Goal: Task Accomplishment & Management: Manage account settings

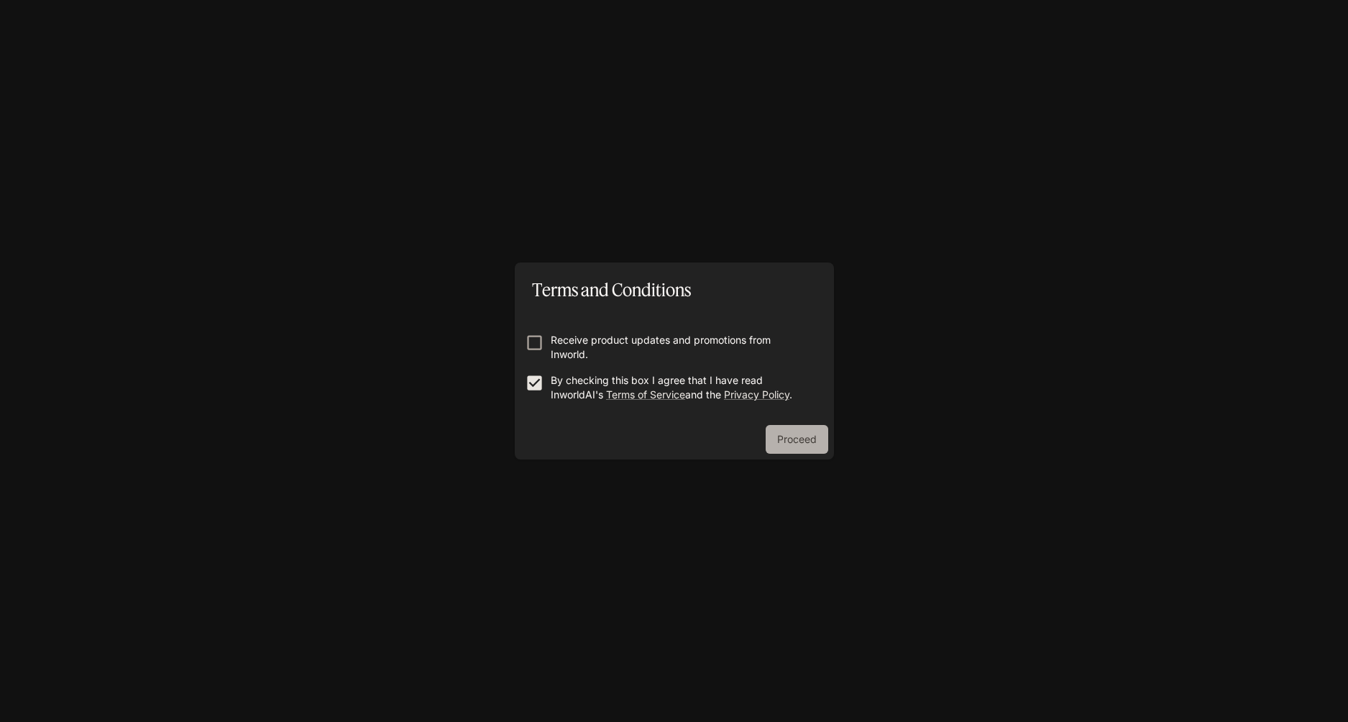
click at [771, 442] on button "Proceed" at bounding box center [796, 439] width 63 height 29
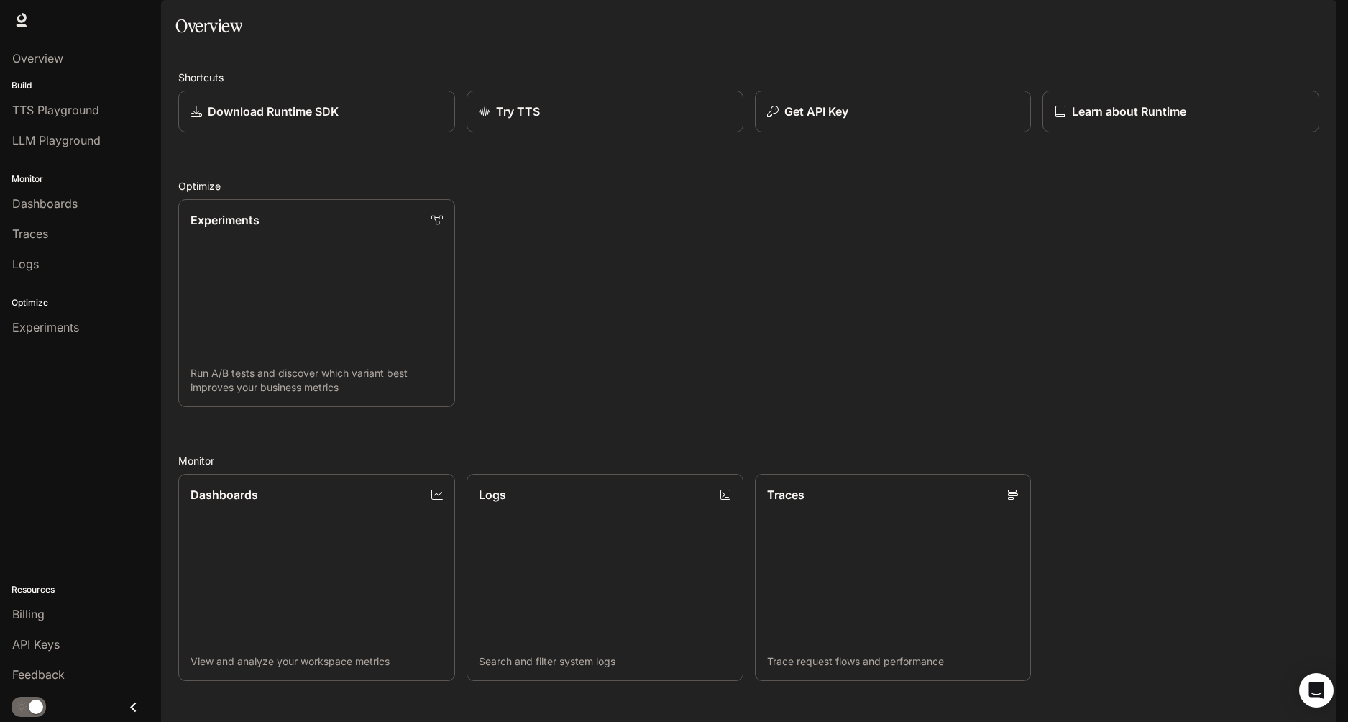
click at [1319, 19] on img "button" at bounding box center [1316, 20] width 20 height 20
click at [1018, 241] on div at bounding box center [674, 361] width 1348 height 722
click at [81, 52] on div "Overview" at bounding box center [80, 58] width 137 height 17
click at [1319, 22] on img "button" at bounding box center [1316, 20] width 20 height 20
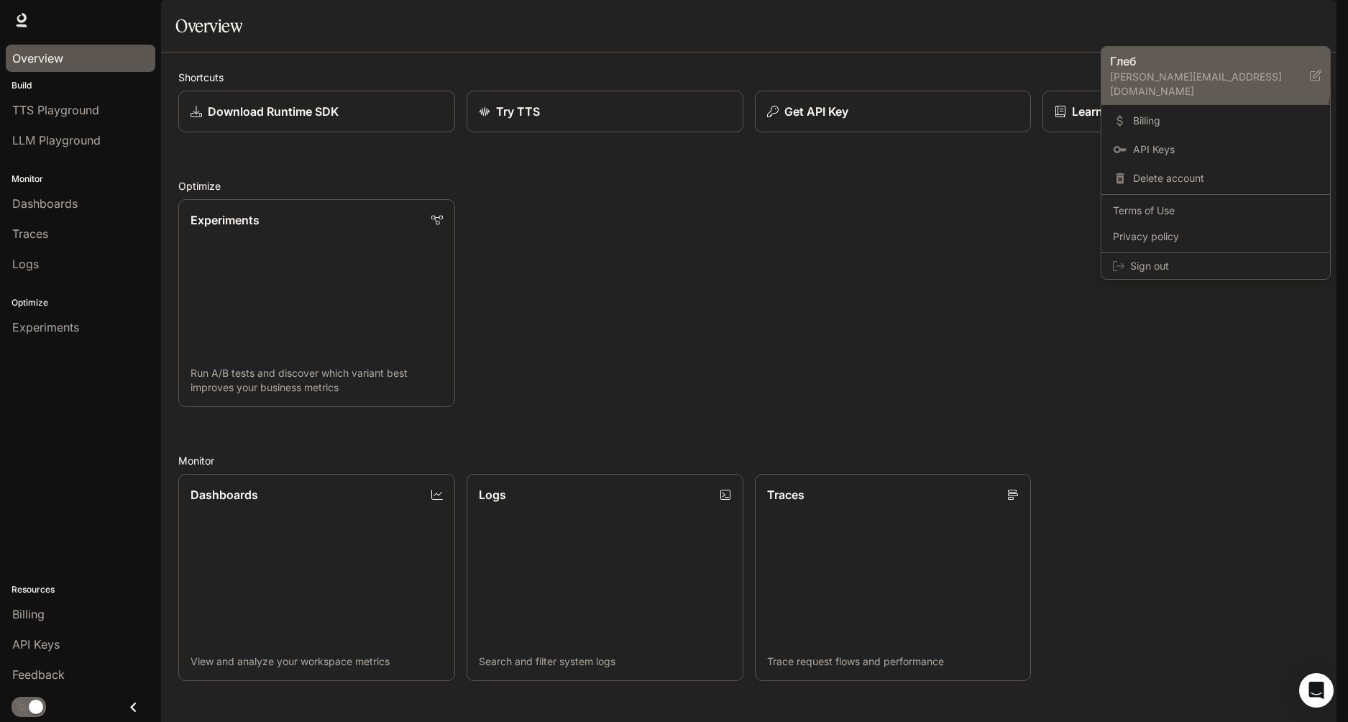
click at [1177, 63] on p "Глеб" at bounding box center [1198, 60] width 177 height 17
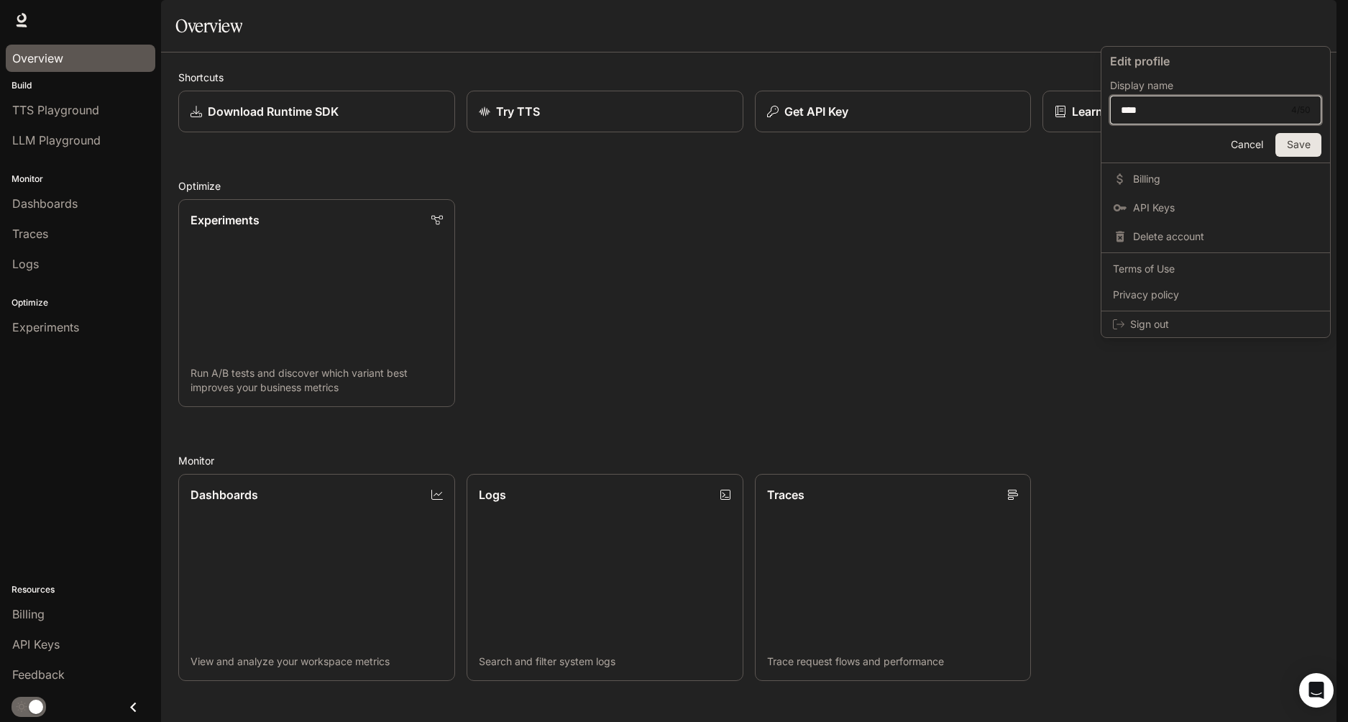
click at [1182, 112] on input "****" at bounding box center [1201, 110] width 183 height 14
type input "*"
type input "*******"
click at [1311, 144] on button "Save" at bounding box center [1298, 145] width 46 height 24
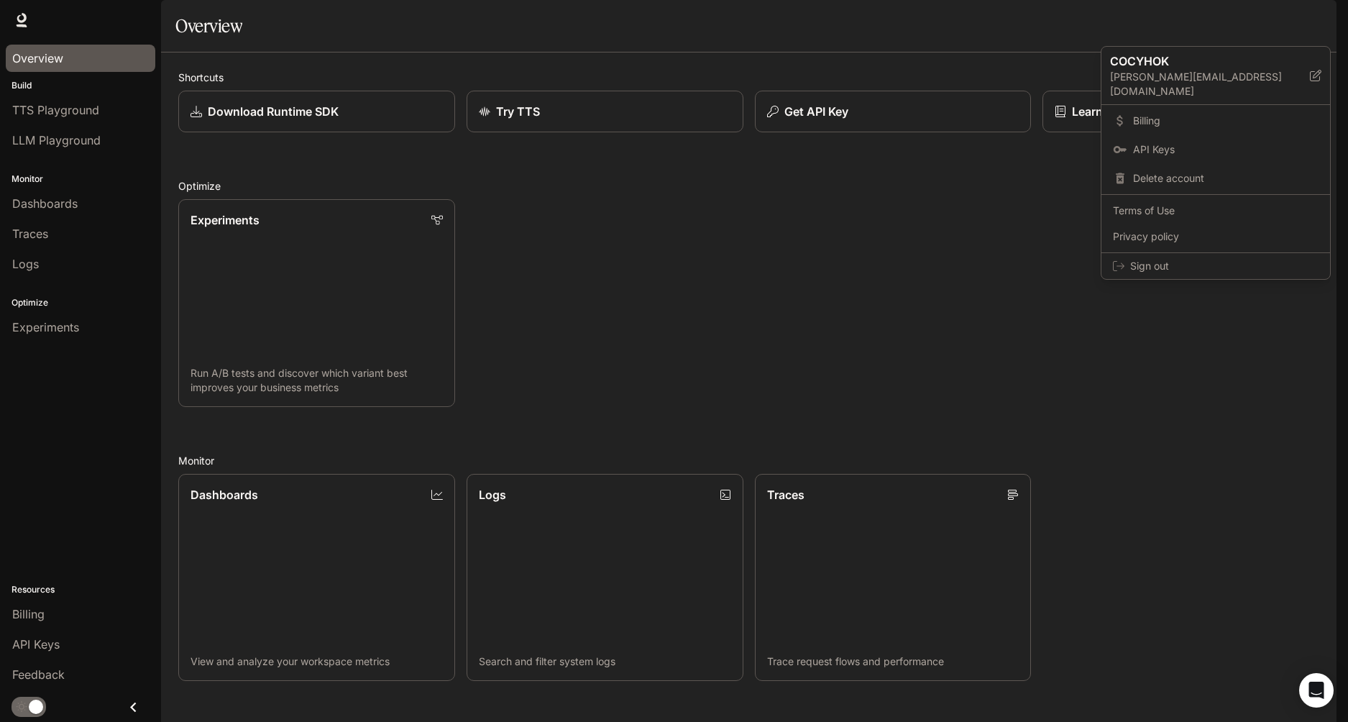
click at [1004, 243] on div at bounding box center [674, 361] width 1348 height 722
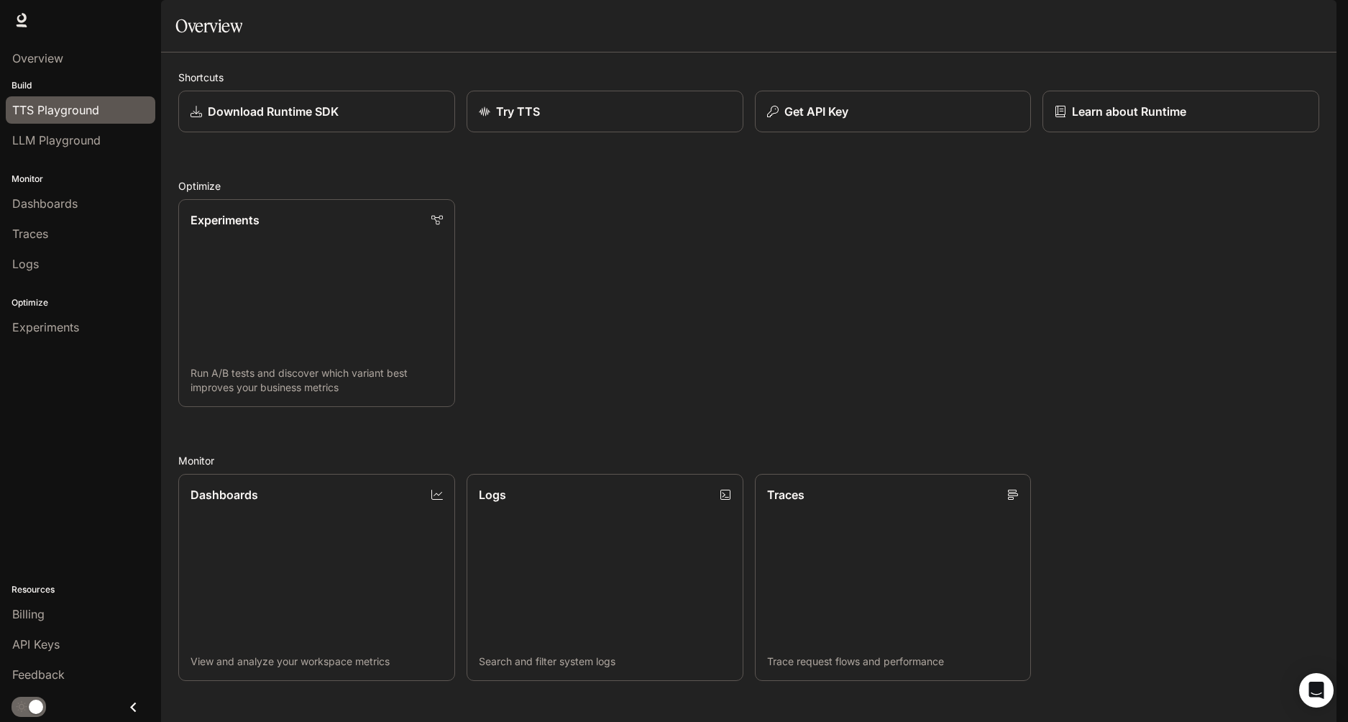
click at [59, 109] on span "TTS Playground" at bounding box center [55, 109] width 87 height 17
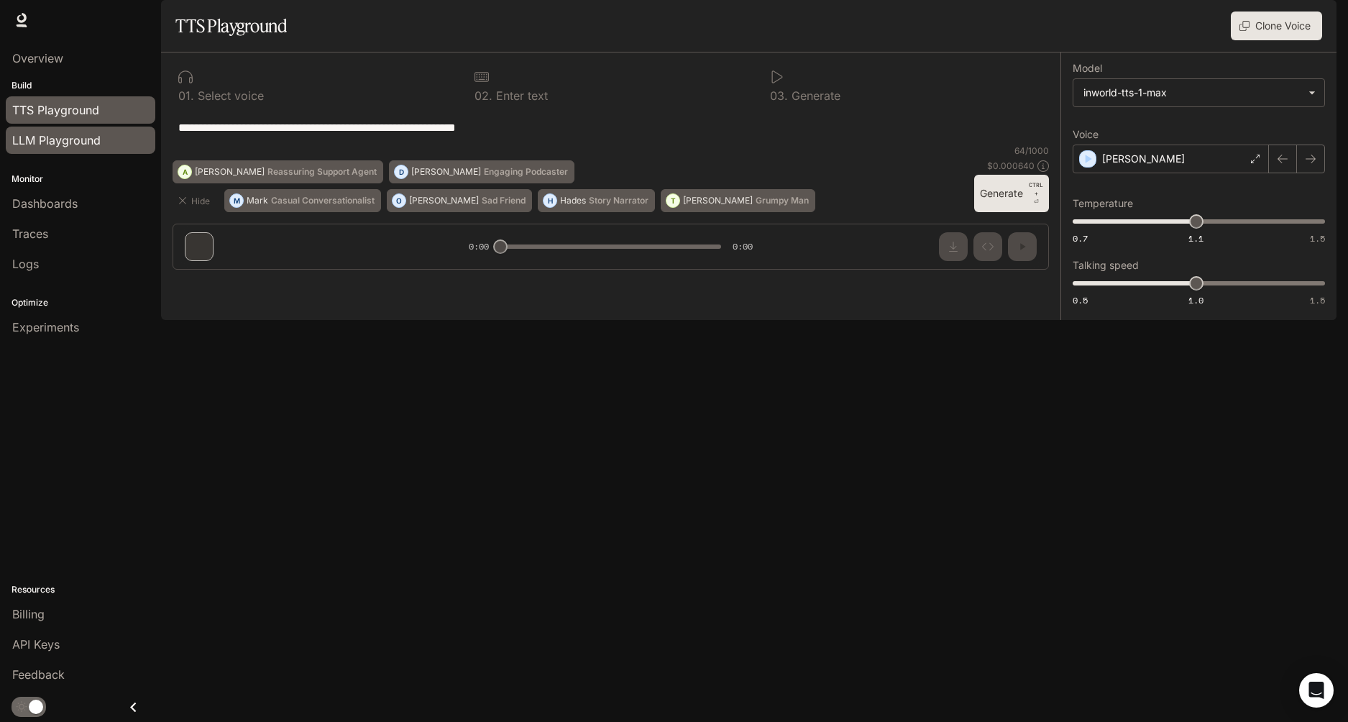
click at [67, 143] on span "LLM Playground" at bounding box center [56, 140] width 88 height 17
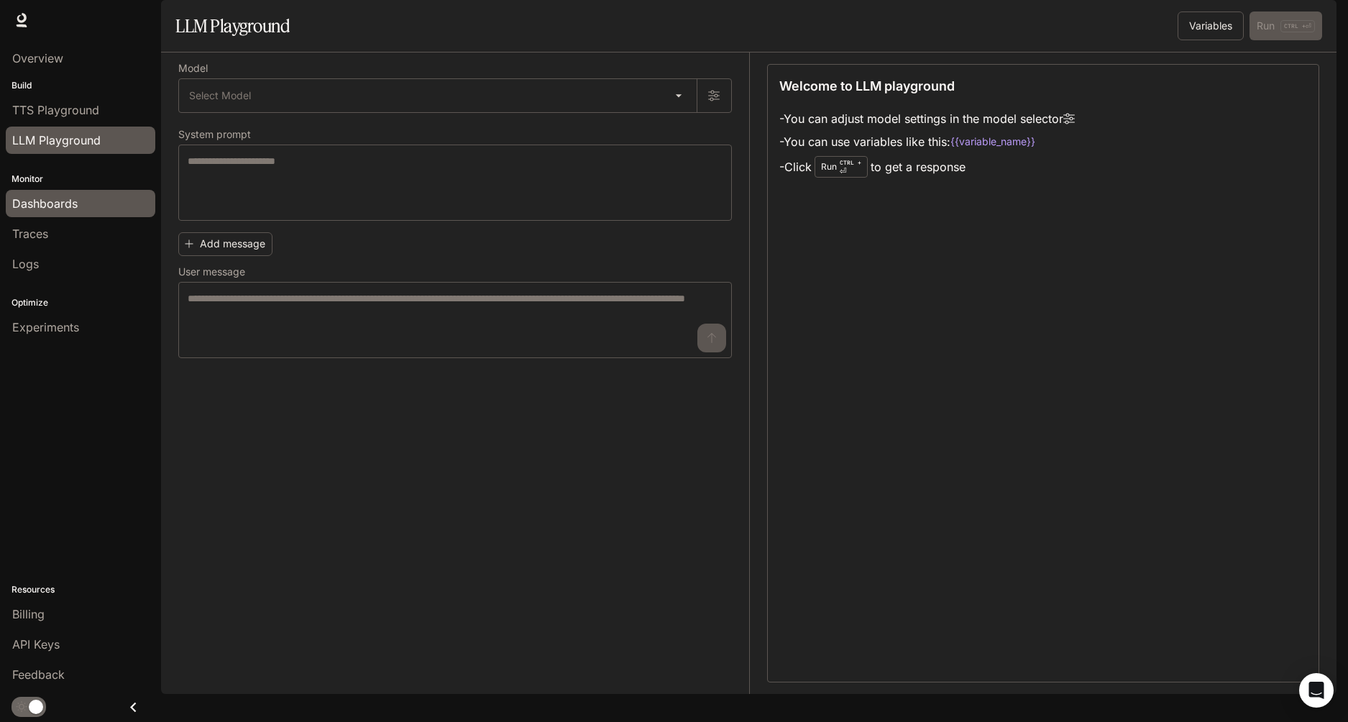
click at [49, 206] on span "Dashboards" at bounding box center [44, 203] width 65 height 17
click at [68, 332] on span "Experiments" at bounding box center [45, 326] width 67 height 17
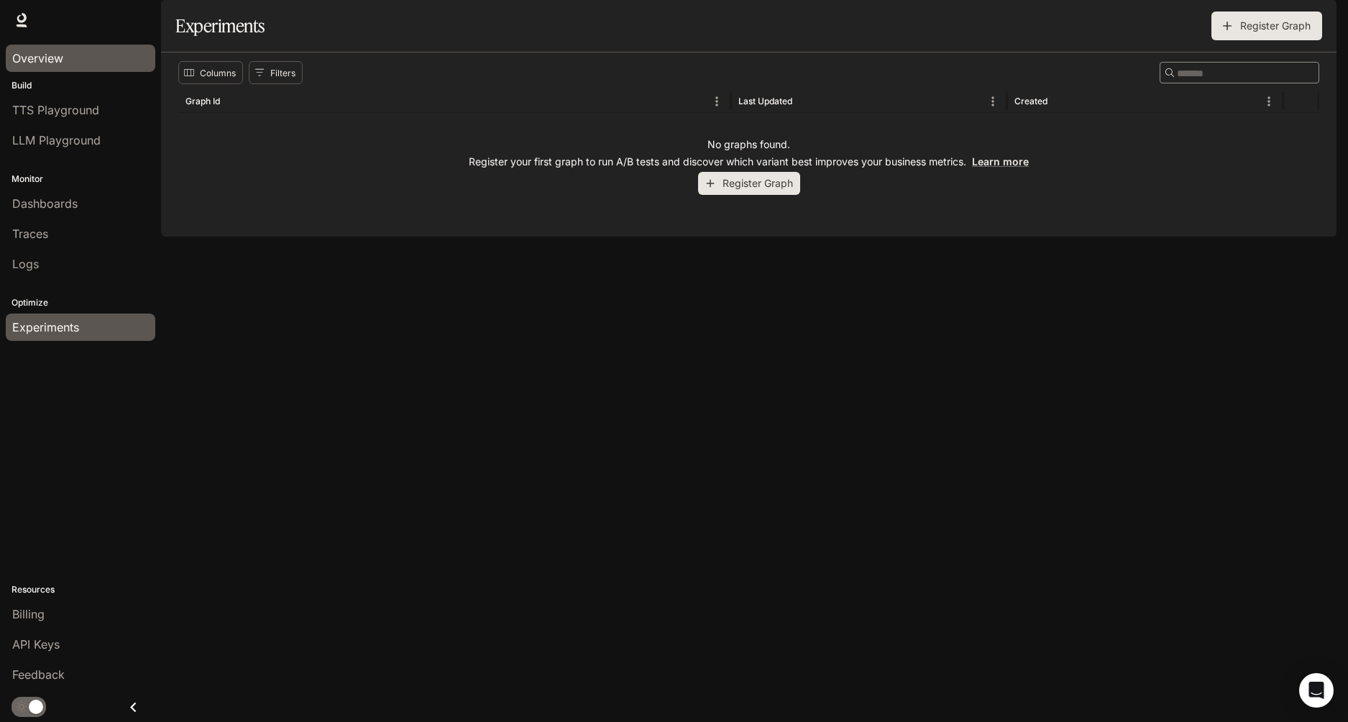
click at [65, 64] on div "Overview" at bounding box center [80, 58] width 137 height 17
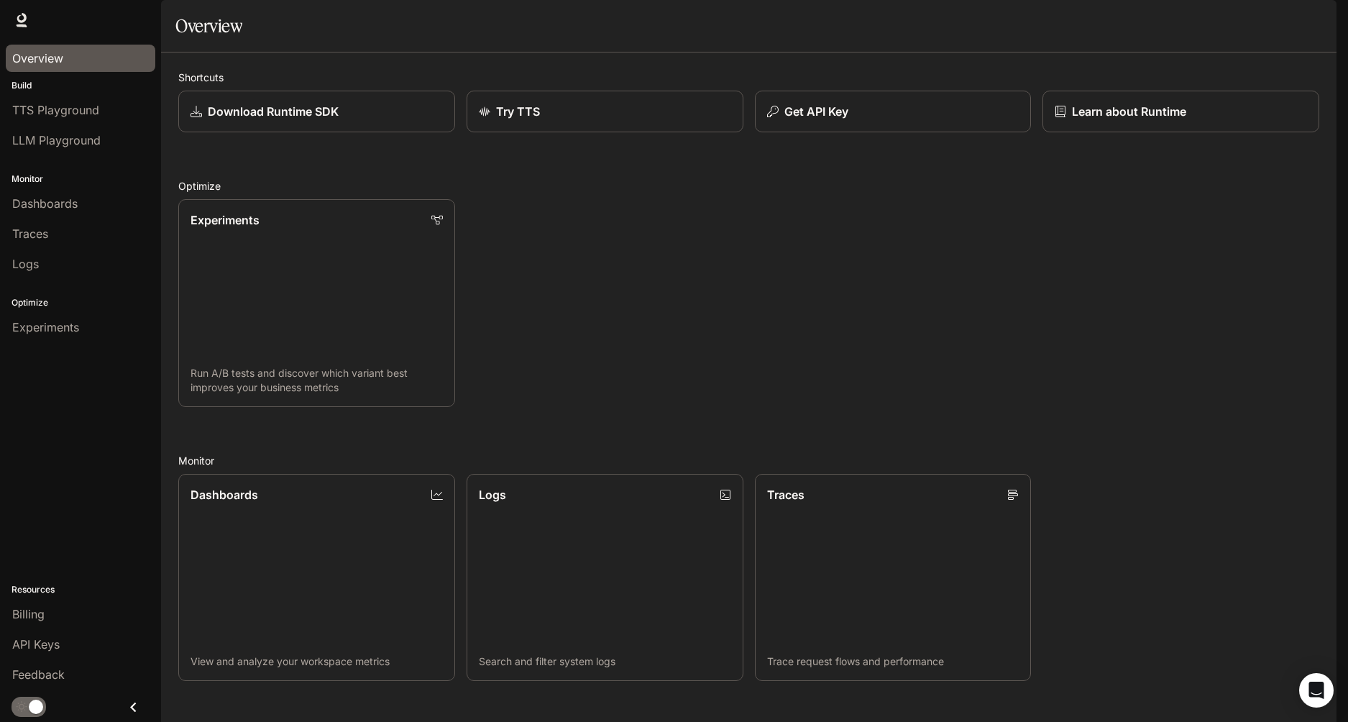
click at [1256, 25] on span "Documentation" at bounding box center [1252, 20] width 71 height 18
click at [1324, 19] on img "button" at bounding box center [1316, 20] width 20 height 20
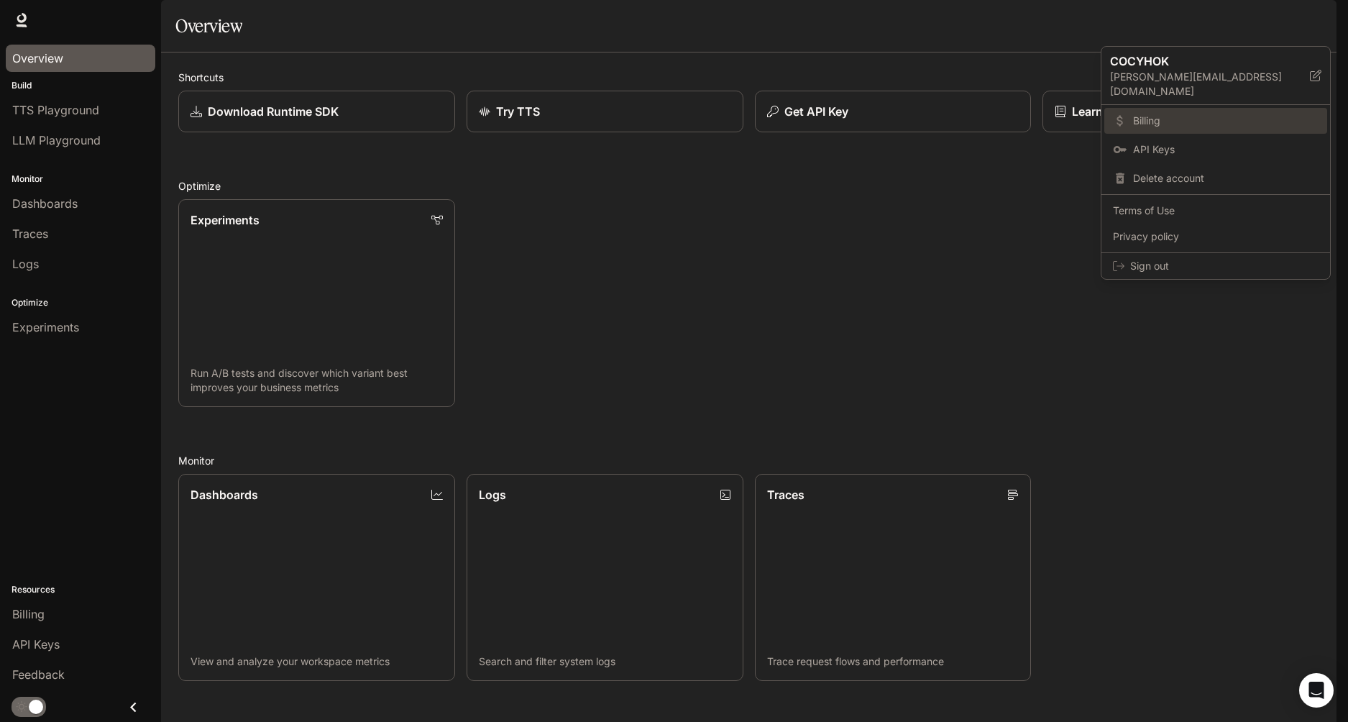
click at [1158, 114] on span "Billing" at bounding box center [1225, 121] width 185 height 14
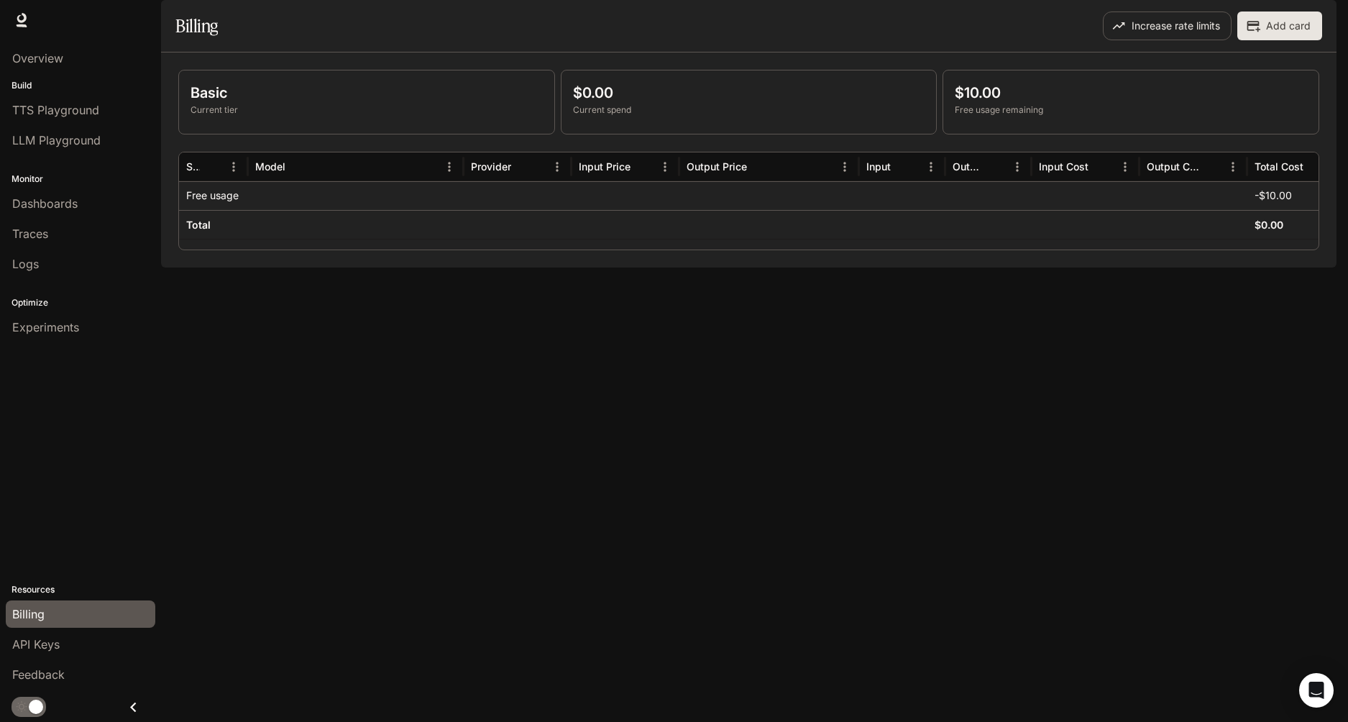
click at [290, 110] on div "Basic Current tier" at bounding box center [366, 101] width 375 height 63
click at [1008, 103] on p "$10.00" at bounding box center [1130, 93] width 352 height 22
